Goal: Task Accomplishment & Management: Manage account settings

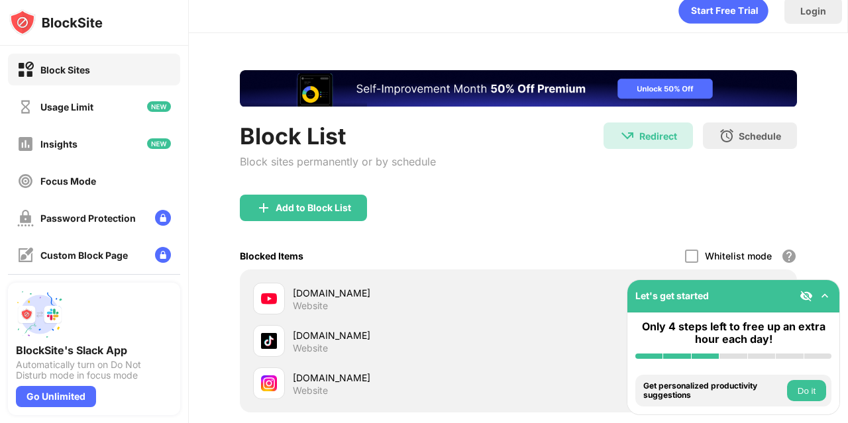
scroll to position [151, 0]
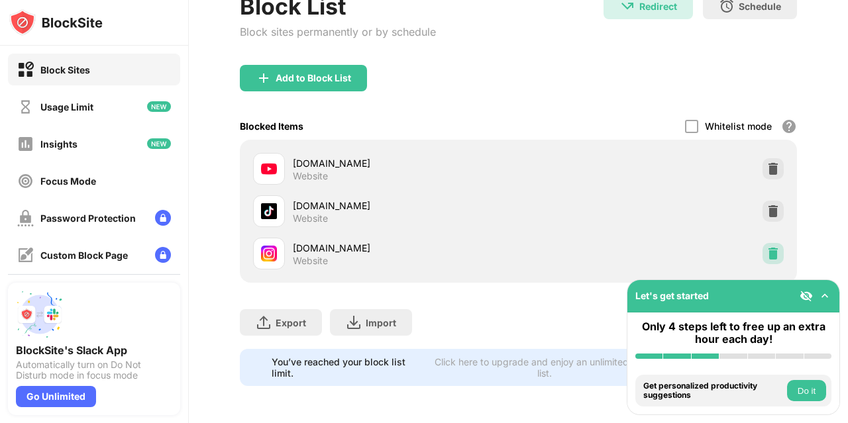
click at [766, 251] on div at bounding box center [772, 253] width 21 height 21
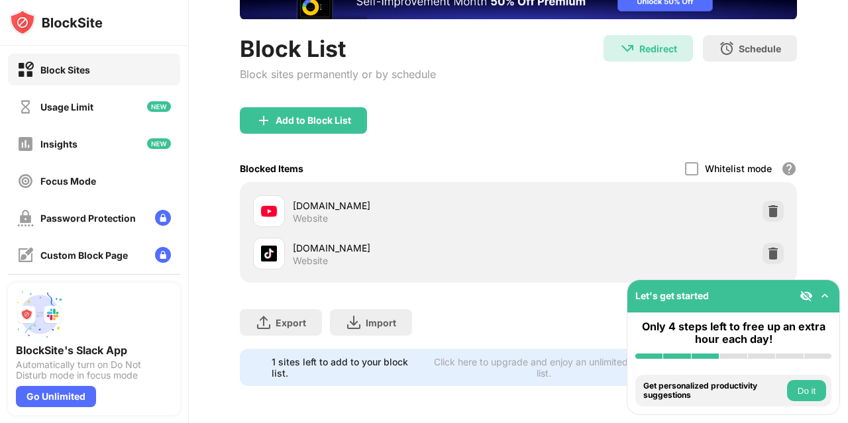
scroll to position [0, 0]
click at [280, 126] on div "Add to Block List" at bounding box center [518, 131] width 557 height 48
click at [275, 117] on div "Add to Block List" at bounding box center [303, 120] width 127 height 26
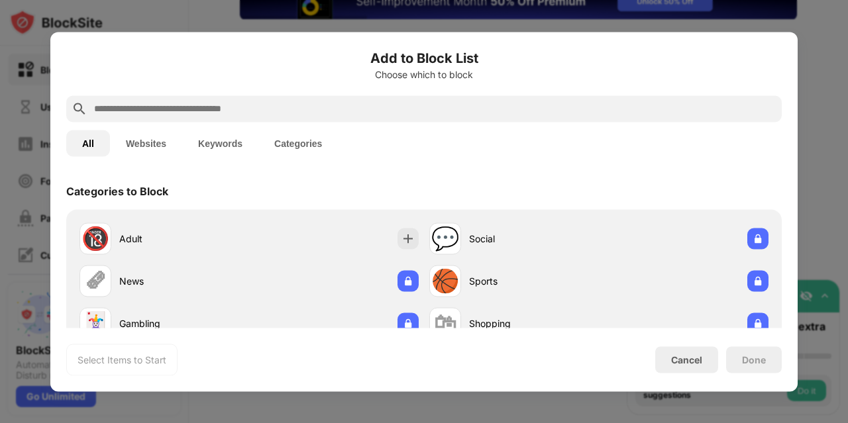
click at [266, 108] on input "text" at bounding box center [434, 109] width 683 height 16
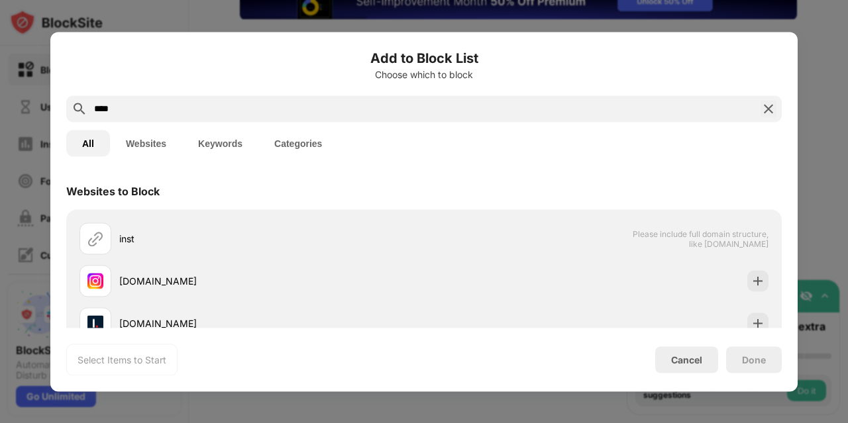
type input "****"
click at [213, 297] on div "[DOMAIN_NAME]" at bounding box center [423, 281] width 699 height 42
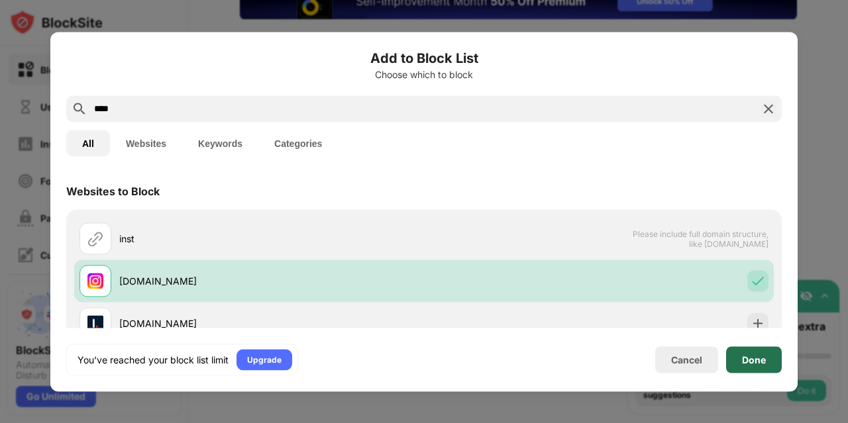
click at [750, 358] on div "Done" at bounding box center [754, 359] width 24 height 11
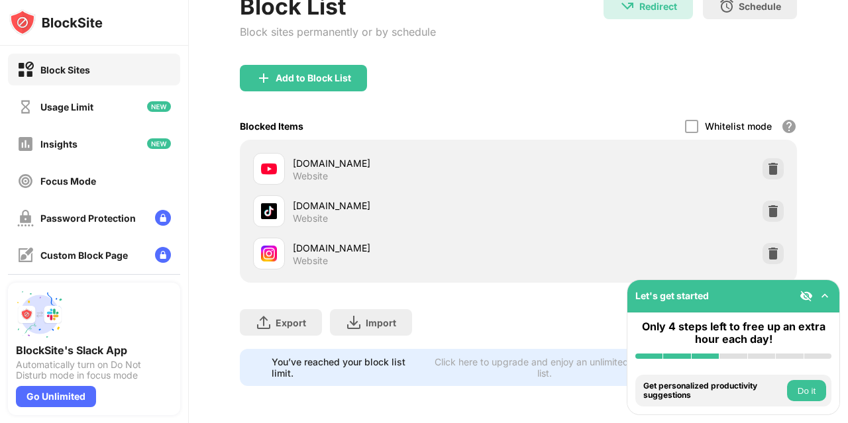
scroll to position [151, 0]
